Goal: Navigation & Orientation: Find specific page/section

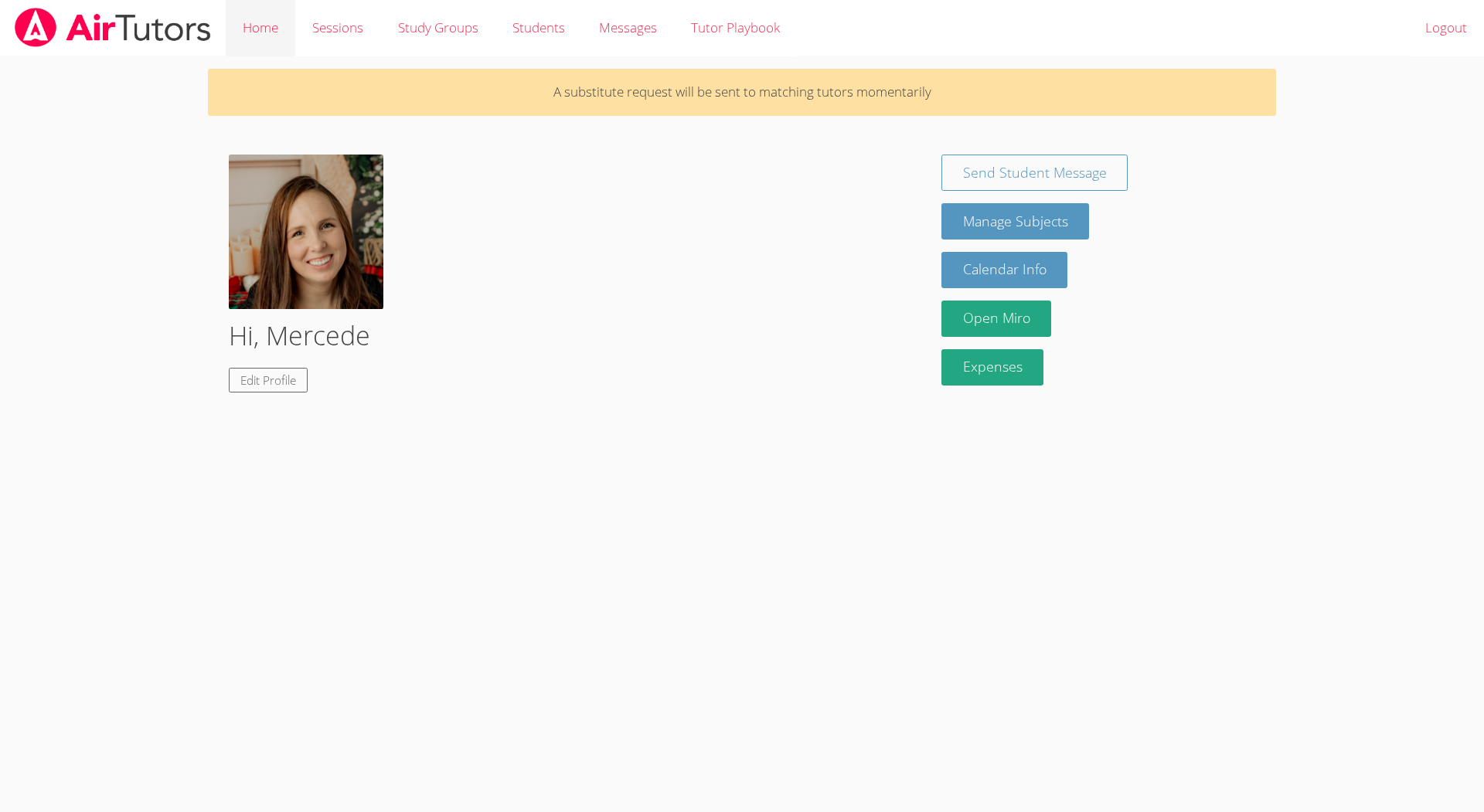
click at [271, 19] on link "Home" at bounding box center [261, 28] width 70 height 56
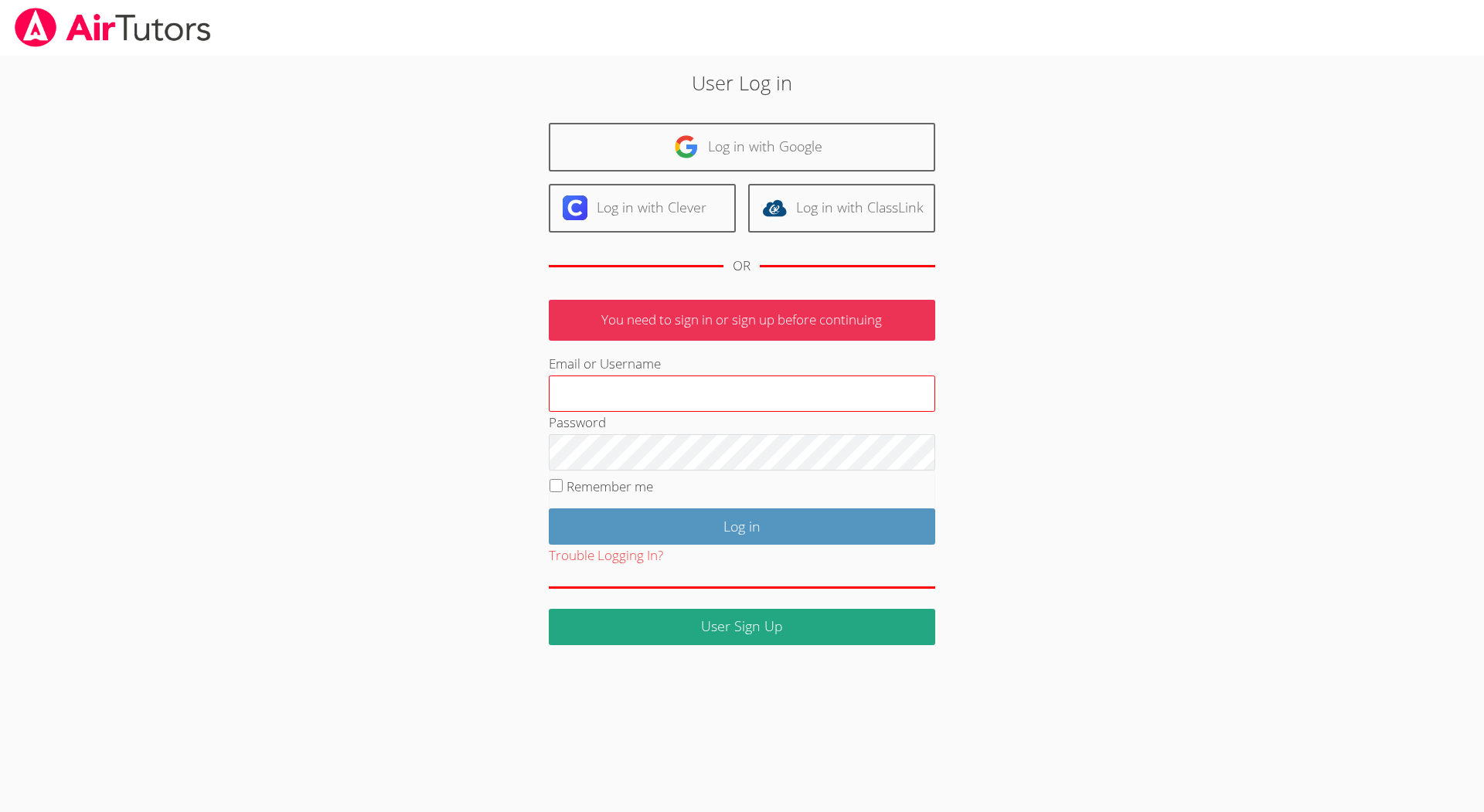
click at [562, 378] on input "Email or Username" at bounding box center [742, 393] width 387 height 37
type input "[EMAIL_ADDRESS][DOMAIN_NAME]"
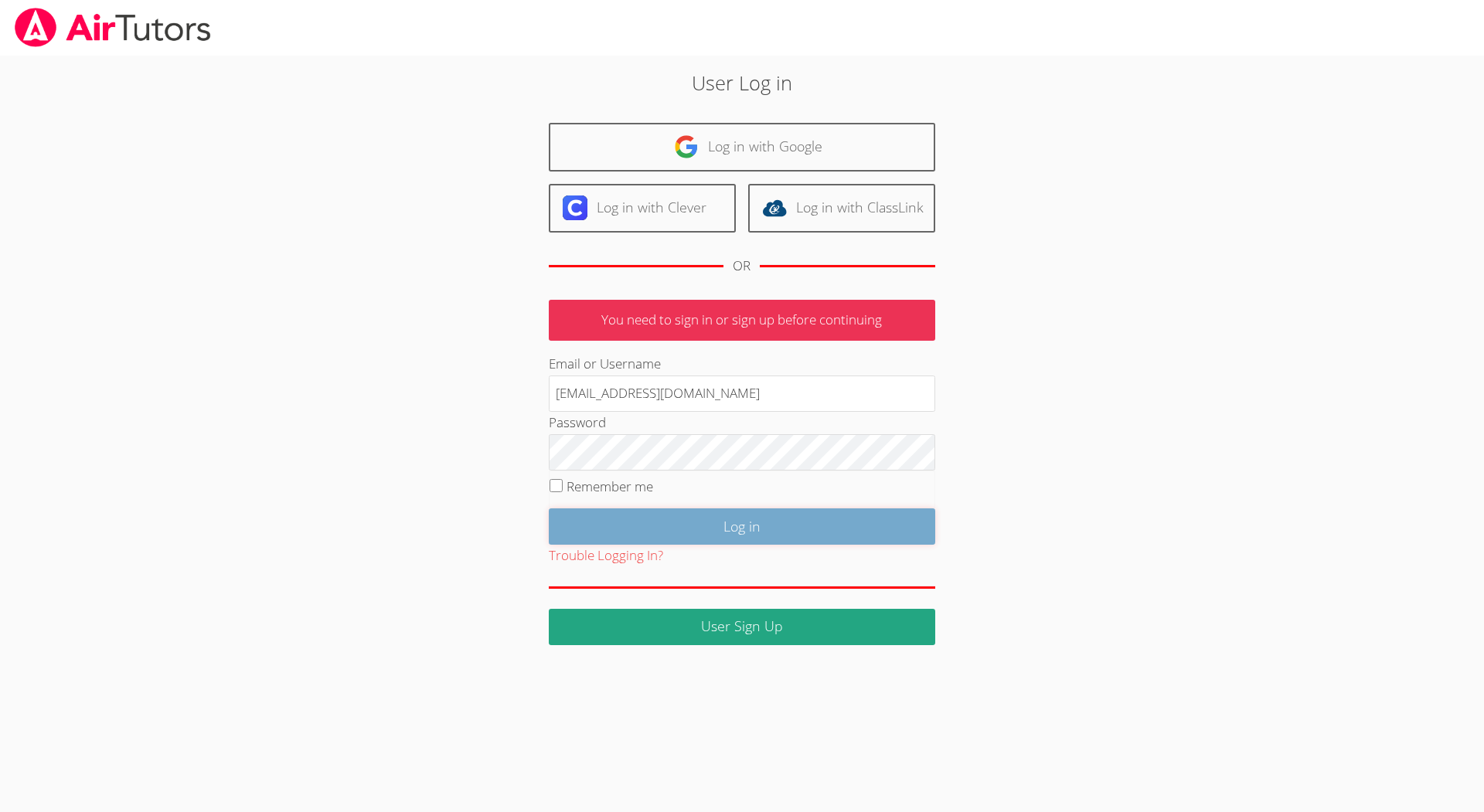
click at [735, 517] on input "Log in" at bounding box center [742, 526] width 387 height 37
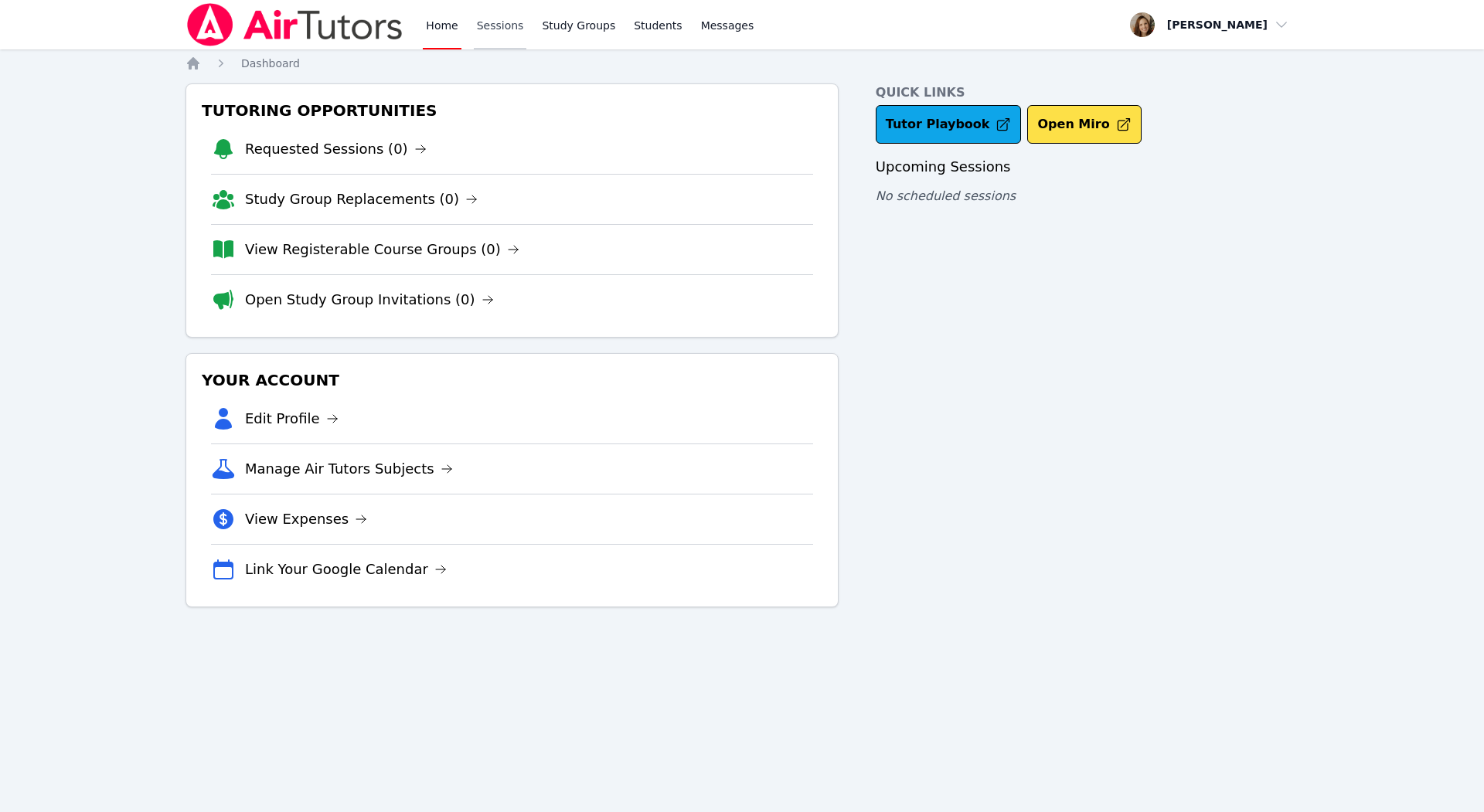
click at [485, 23] on link "Sessions" at bounding box center [501, 24] width 54 height 49
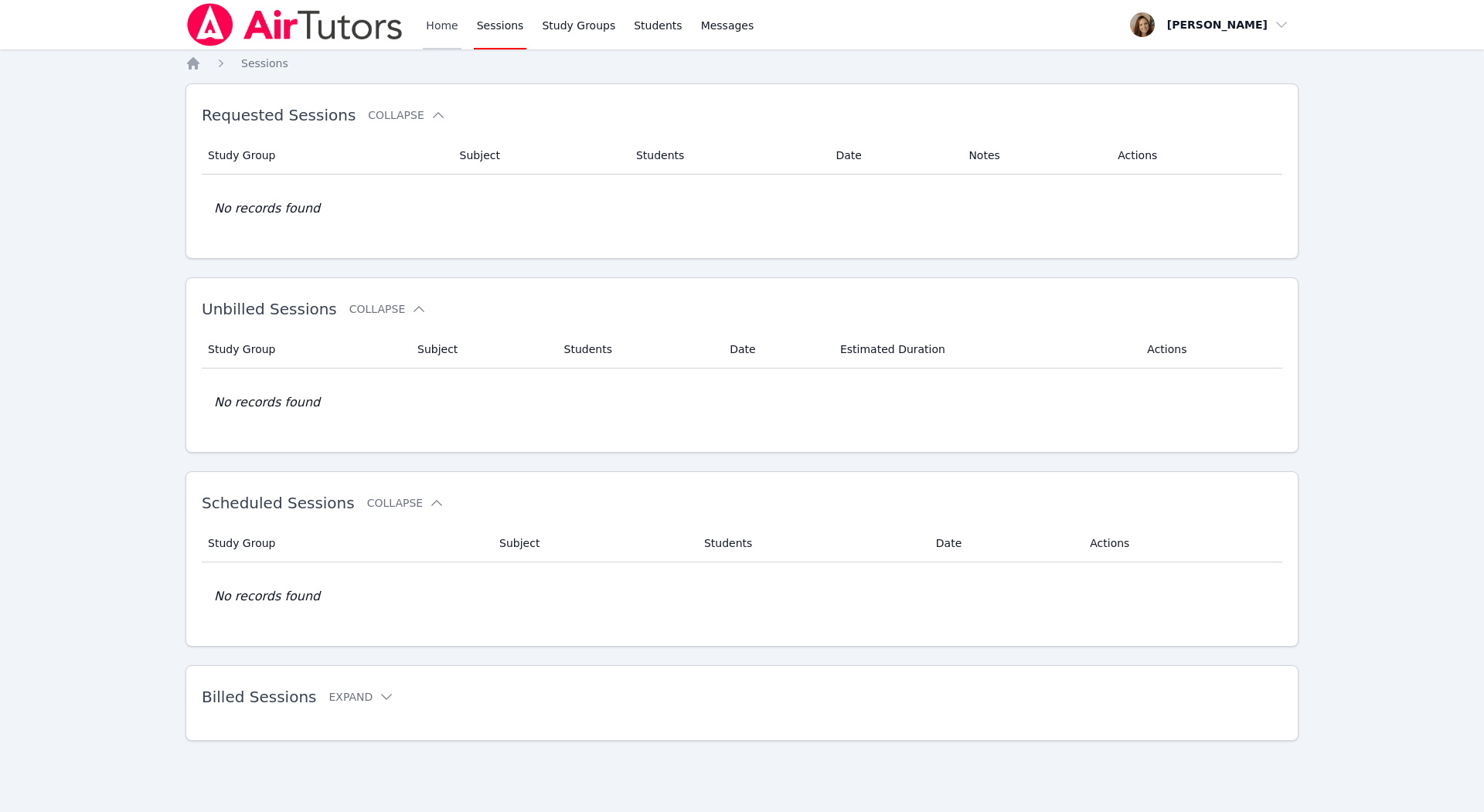
click at [433, 24] on link "Home" at bounding box center [442, 24] width 38 height 49
